Goal: Communication & Community: Answer question/provide support

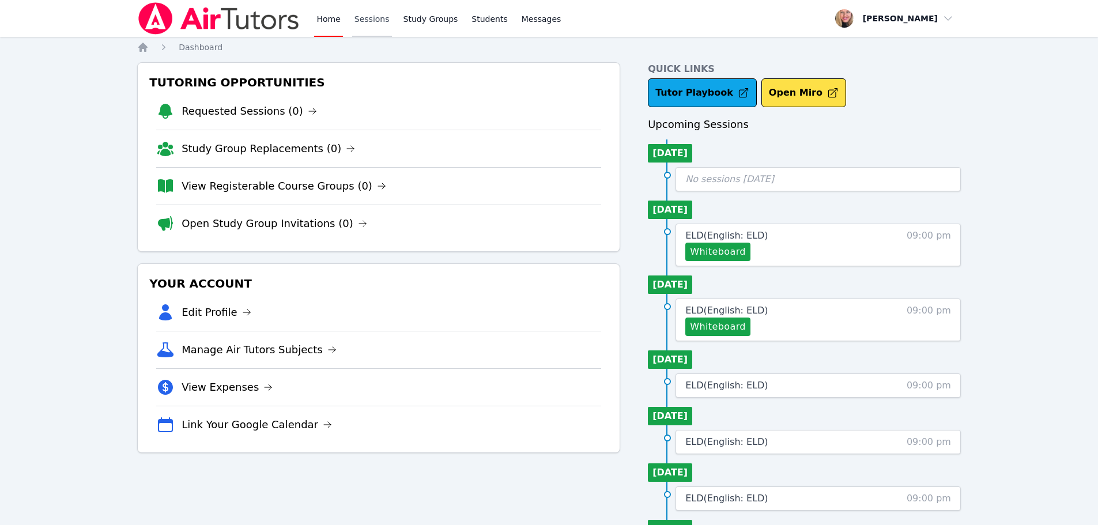
click at [362, 20] on link "Sessions" at bounding box center [372, 18] width 40 height 37
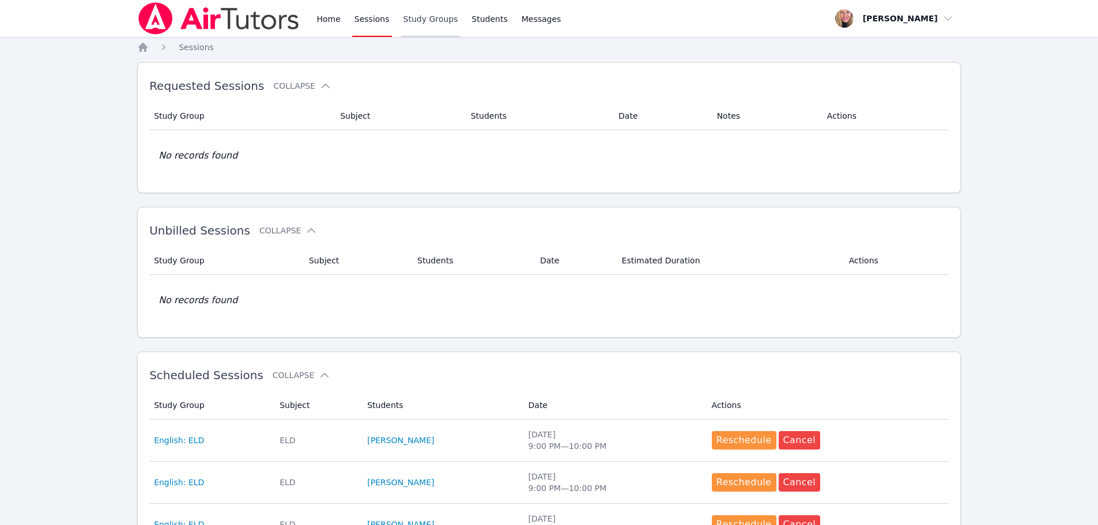
click at [415, 21] on link "Study Groups" at bounding box center [430, 18] width 59 height 37
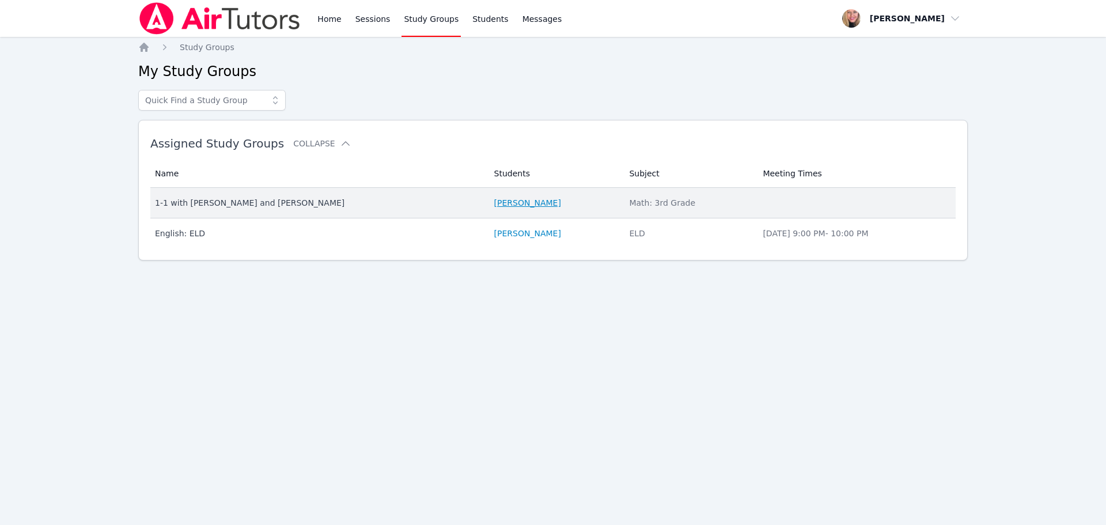
click at [494, 201] on link "[PERSON_NAME]" at bounding box center [527, 203] width 67 height 12
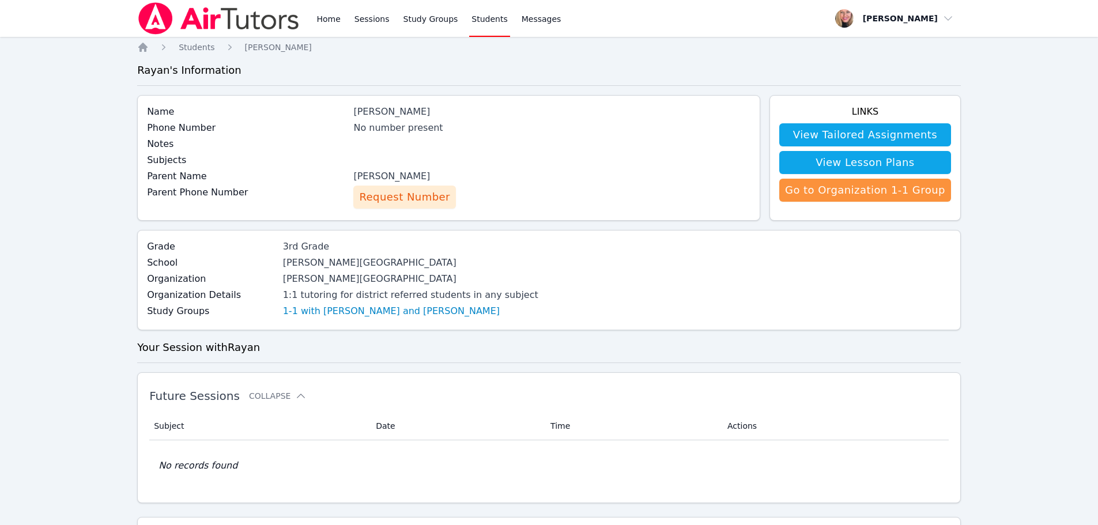
click at [433, 196] on span "Request Number" at bounding box center [404, 197] width 90 height 16
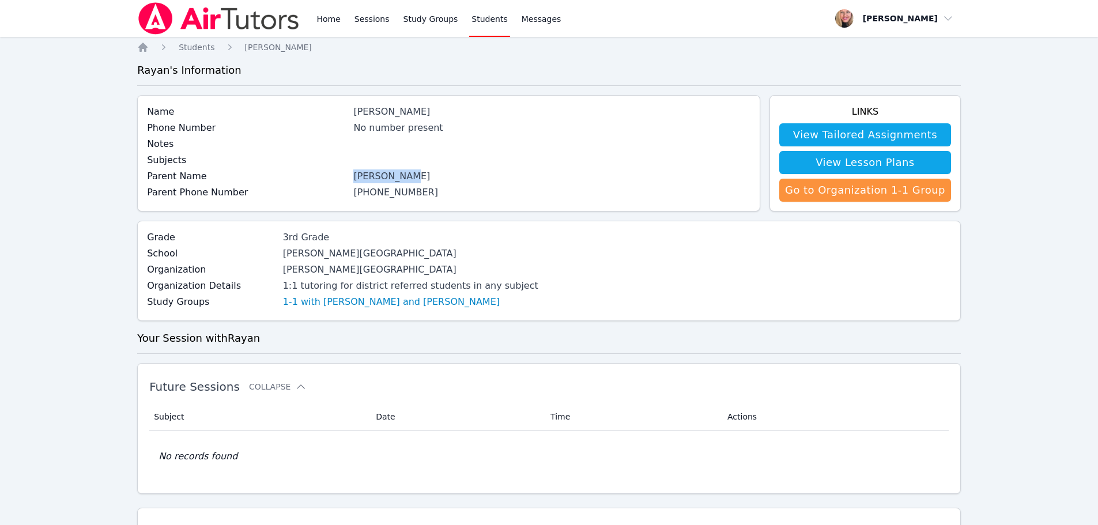
drag, startPoint x: 359, startPoint y: 174, endPoint x: 412, endPoint y: 177, distance: 53.1
click at [412, 177] on div "[PERSON_NAME]" at bounding box center [551, 176] width 397 height 14
copy div "[PERSON_NAME]"
click at [521, 20] on span "Messages" at bounding box center [541, 19] width 40 height 12
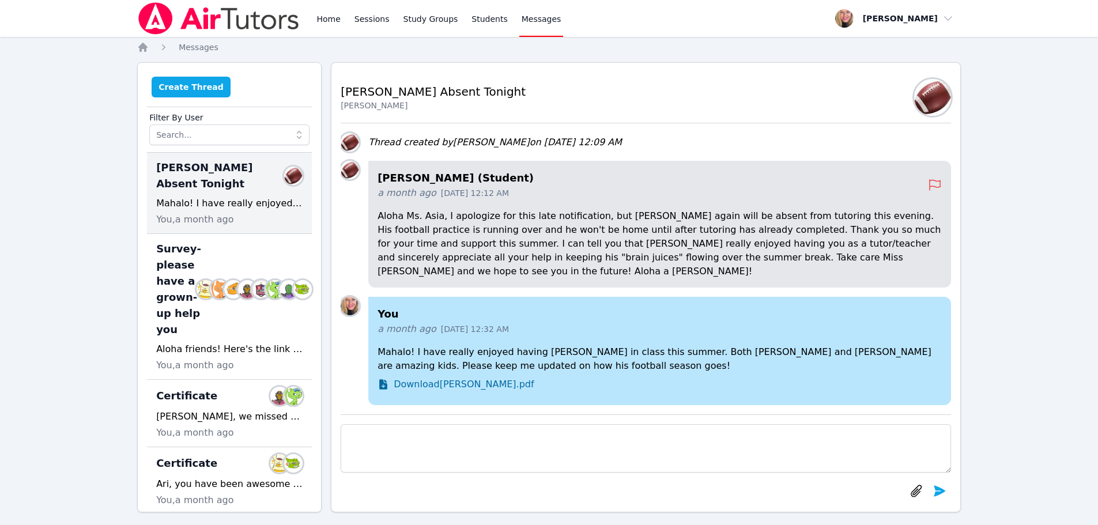
click at [207, 92] on button "Create Thread" at bounding box center [191, 87] width 79 height 21
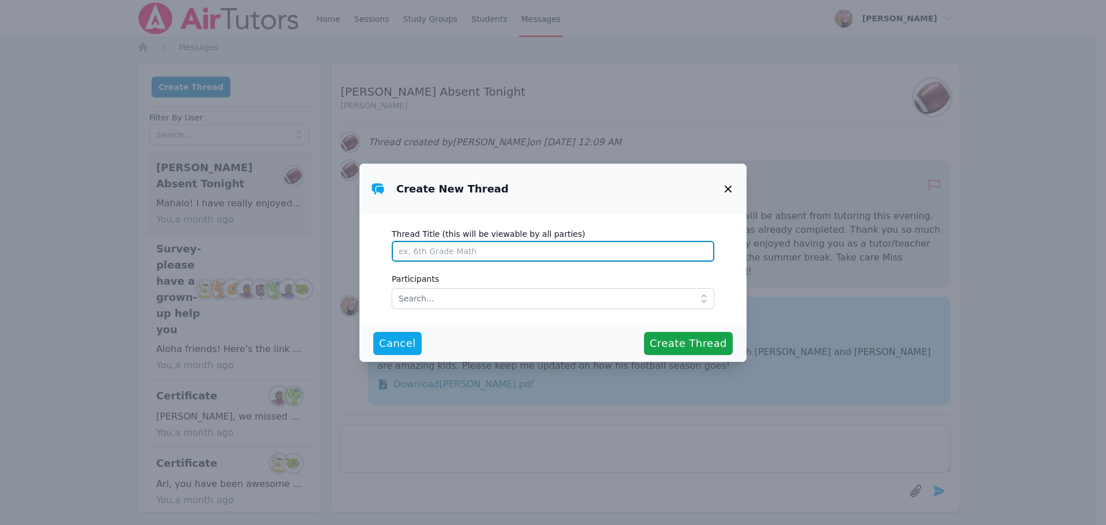
click at [435, 248] on input "Thread Title (this will be viewable by all parties)" at bounding box center [553, 251] width 323 height 21
type input "Tutoring"
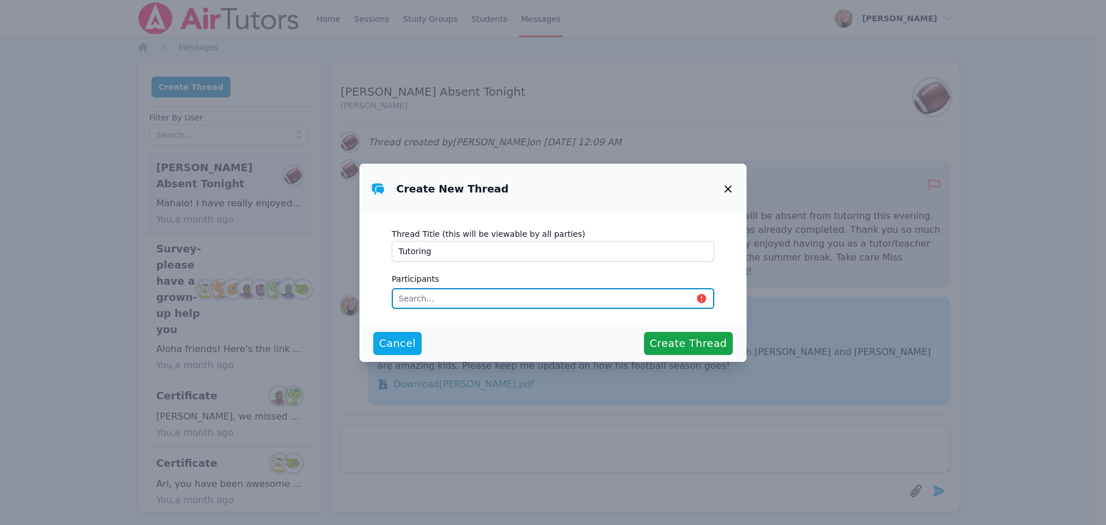
click at [441, 301] on input "text" at bounding box center [553, 298] width 323 height 21
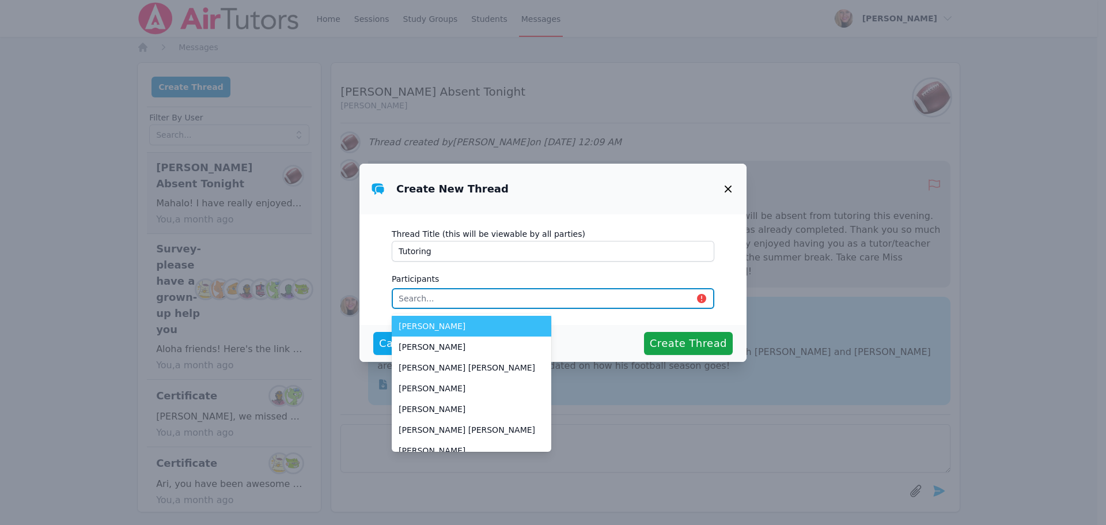
paste input "[PERSON_NAME]"
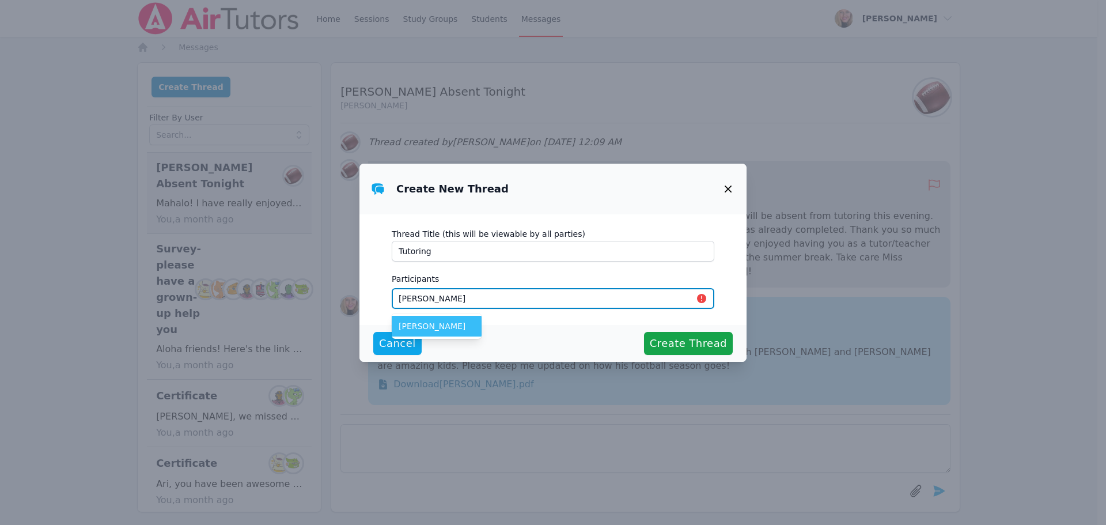
type input "[PERSON_NAME]"
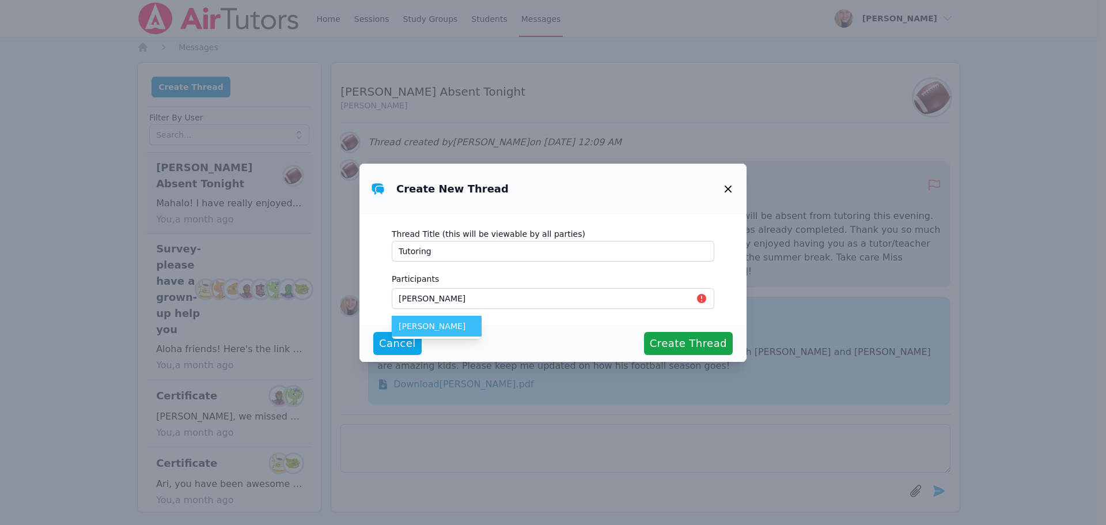
click at [417, 331] on span "[PERSON_NAME]" at bounding box center [437, 326] width 76 height 12
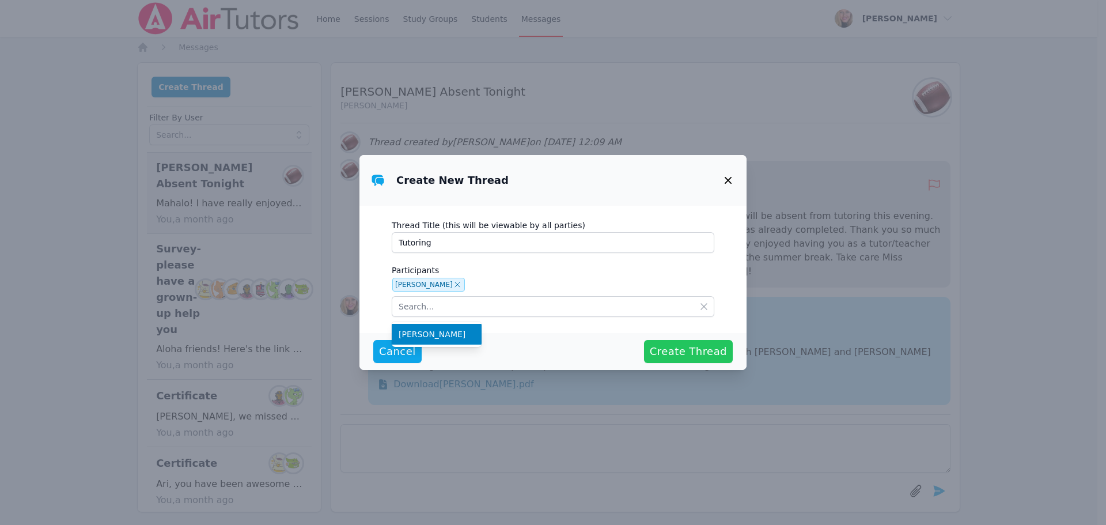
click at [674, 352] on span "Create Thread" at bounding box center [688, 351] width 77 height 16
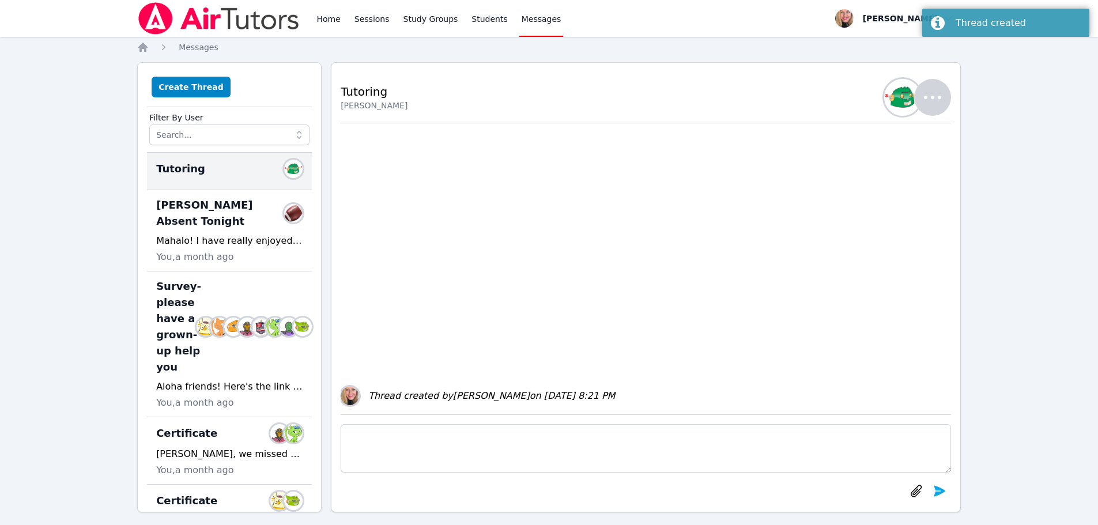
click at [458, 451] on textarea at bounding box center [646, 448] width 610 height 48
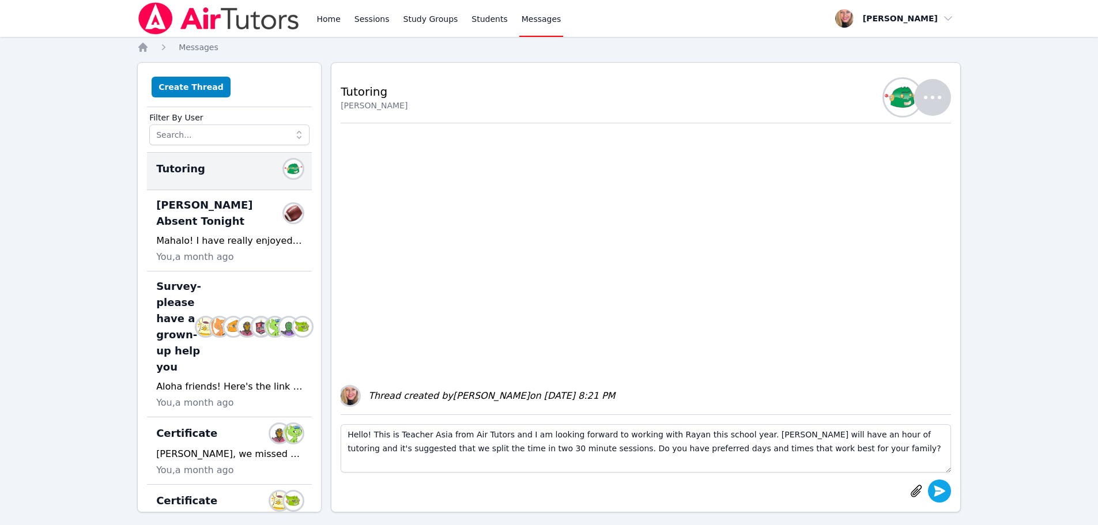
type textarea "Hello! This is Teacher Asia from Air Tutors and I am looking forward to working…"
click at [943, 494] on icon "submit" at bounding box center [939, 491] width 14 height 14
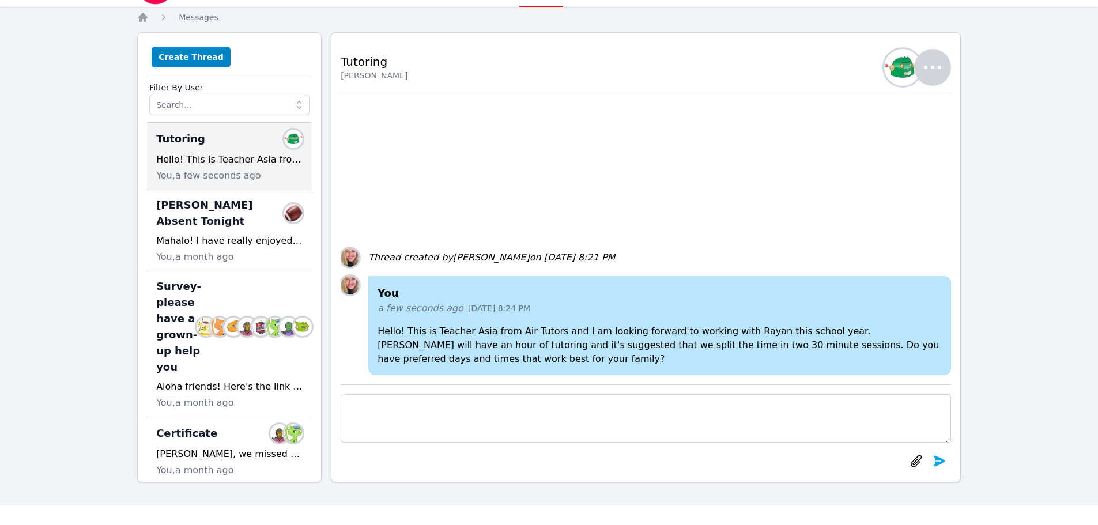
scroll to position [58, 0]
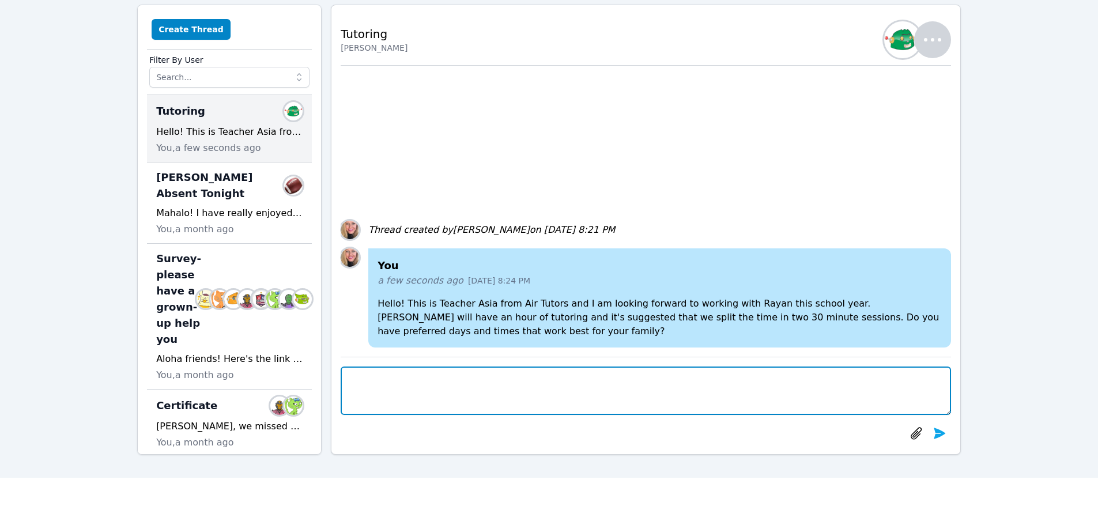
click at [705, 379] on textarea at bounding box center [646, 390] width 610 height 48
type textarea "T"
type textarea "I"
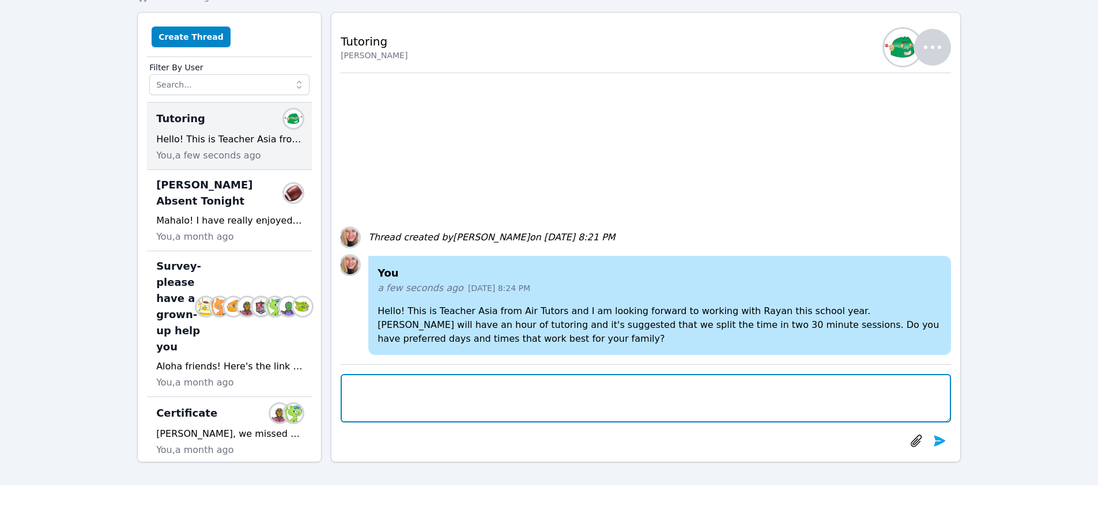
scroll to position [0, 0]
